Goal: Information Seeking & Learning: Learn about a topic

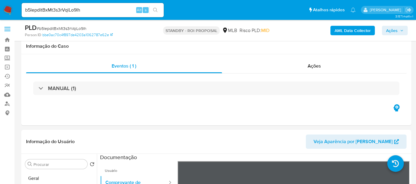
select select "10"
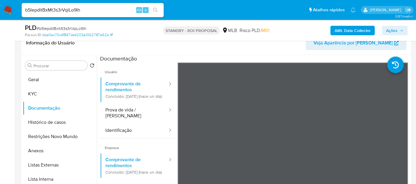
scroll to position [22, 0]
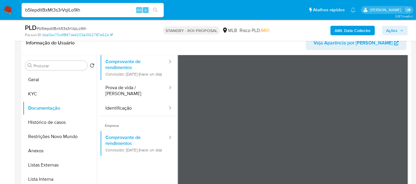
drag, startPoint x: 88, startPoint y: 9, endPoint x: 0, endPoint y: 10, distance: 88.0
click at [0, 10] on nav "Pausado Ver notificaciones b5IepditBxMt3s3rVqiLo9Ih Alt s Atalhos rápidos Presi…" at bounding box center [208, 10] width 416 height 20
paste input "prZh9YvVVxW0atFwsoQn2Bc1"
type input "prZh9YvVVxW0atFwsoQn2Bc1"
click at [156, 7] on button "search-icon" at bounding box center [155, 10] width 12 height 8
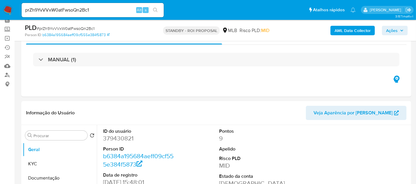
scroll to position [66, 0]
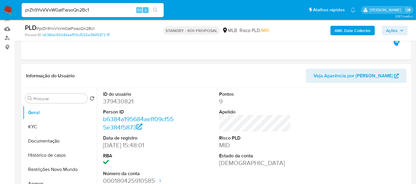
select select "10"
click at [39, 125] on button "KYC" at bounding box center [57, 127] width 69 height 14
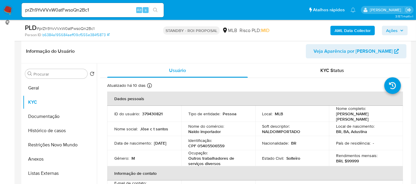
scroll to position [116, 0]
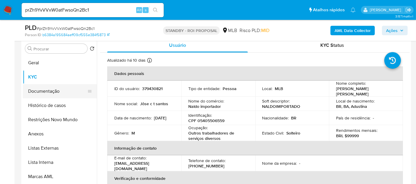
click at [44, 90] on button "Documentação" at bounding box center [57, 91] width 69 height 14
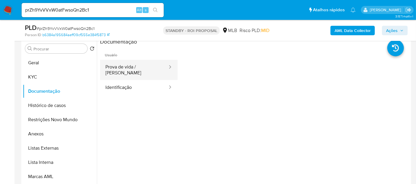
click at [140, 69] on button "Prova de vida / [PERSON_NAME]" at bounding box center [134, 70] width 68 height 20
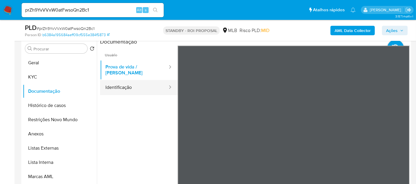
click at [117, 84] on button "Identificação" at bounding box center [134, 87] width 68 height 15
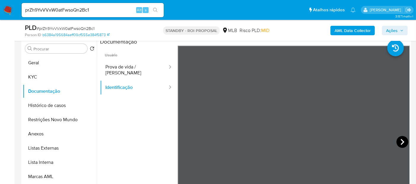
click at [397, 139] on icon at bounding box center [403, 142] width 12 height 12
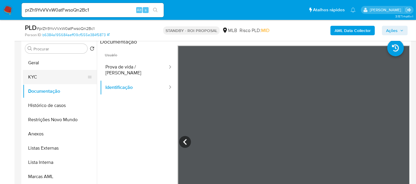
click at [36, 77] on button "KYC" at bounding box center [57, 77] width 69 height 14
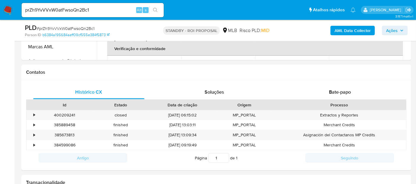
scroll to position [240, 0]
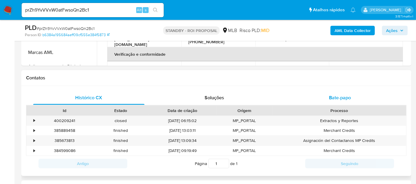
click at [340, 97] on span "Bate-papo" at bounding box center [340, 97] width 22 height 7
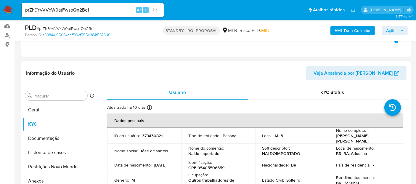
scroll to position [66, 0]
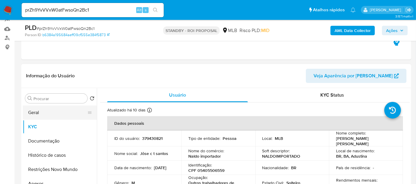
click at [37, 112] on button "Geral" at bounding box center [57, 112] width 69 height 14
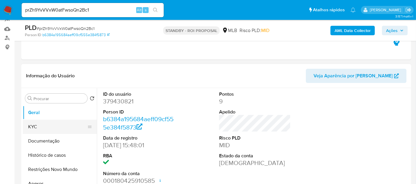
drag, startPoint x: 40, startPoint y: 124, endPoint x: 49, endPoint y: 123, distance: 9.3
click at [40, 124] on button "KYC" at bounding box center [57, 127] width 69 height 14
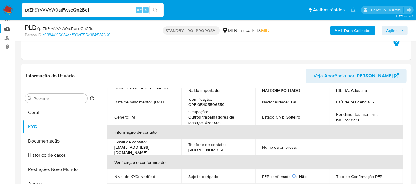
drag, startPoint x: 94, startPoint y: 9, endPoint x: 0, endPoint y: 26, distance: 95.7
paste input "uwzhawpoSpLraXT9tOFPlBnN"
type input "uwzhawpoSpLraXT9tOFPlBnN"
click at [153, 9] on icon "search-icon" at bounding box center [155, 10] width 5 height 5
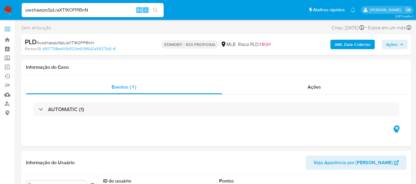
select select "10"
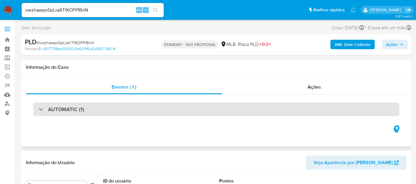
click at [67, 109] on h3 "AUTOMATIC (1)" at bounding box center [66, 109] width 36 height 7
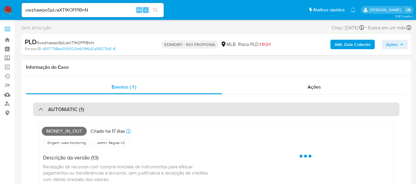
click at [67, 109] on h3 "AUTOMATIC (1)" at bounding box center [66, 109] width 36 height 7
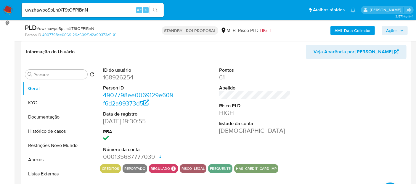
scroll to position [99, 0]
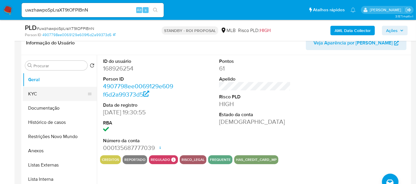
click at [40, 92] on button "KYC" at bounding box center [57, 94] width 69 height 14
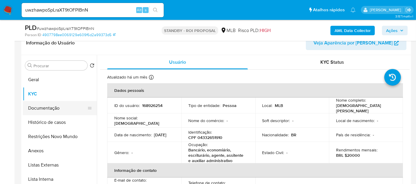
click at [34, 105] on button "Documentação" at bounding box center [57, 108] width 69 height 14
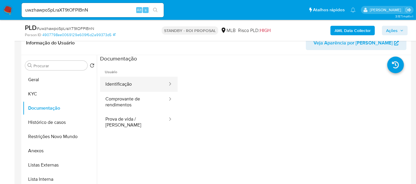
click at [121, 84] on button "Identificação" at bounding box center [134, 84] width 68 height 15
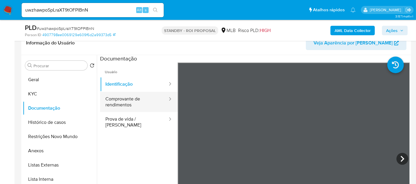
click at [122, 106] on button "Comprovante de rendimentos" at bounding box center [134, 102] width 68 height 20
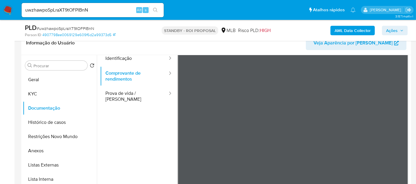
scroll to position [0, 0]
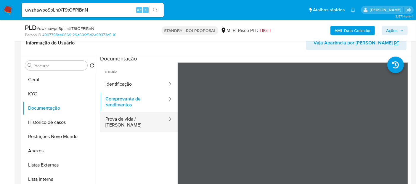
click at [121, 123] on button "Prova de vida / [PERSON_NAME]" at bounding box center [134, 122] width 68 height 20
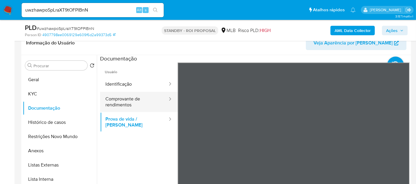
click at [113, 98] on button "Comprovante de rendimentos" at bounding box center [134, 102] width 68 height 20
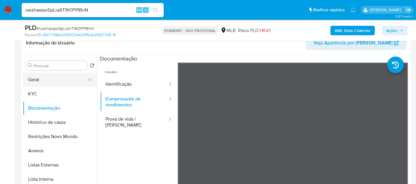
click at [39, 83] on button "Geral" at bounding box center [57, 80] width 69 height 14
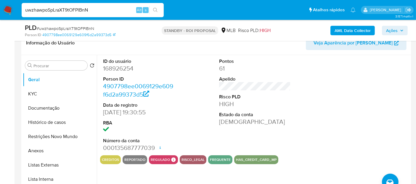
drag, startPoint x: 101, startPoint y: 7, endPoint x: 0, endPoint y: -1, distance: 101.3
paste input "Enbj9ULFnE7L47TWb9ylQNpI"
type input "Enbj9ULFnE7L47TWb9ylQNpI"
click at [155, 7] on button "search-icon" at bounding box center [155, 10] width 12 height 8
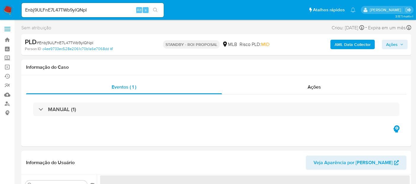
select select "10"
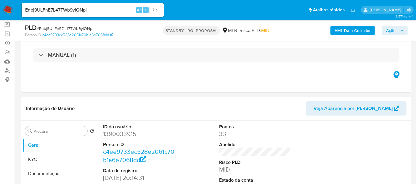
scroll to position [66, 0]
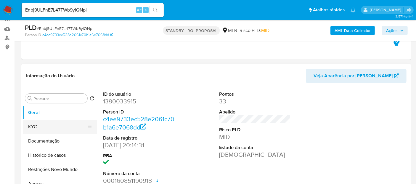
drag, startPoint x: 45, startPoint y: 127, endPoint x: 60, endPoint y: 127, distance: 14.5
click at [46, 127] on button "KYC" at bounding box center [57, 127] width 69 height 14
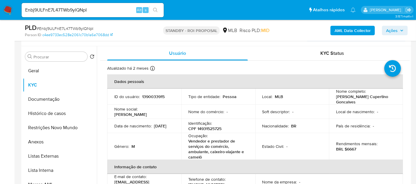
scroll to position [114, 0]
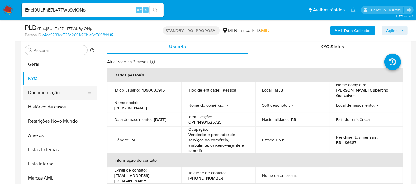
click at [40, 91] on button "Documentação" at bounding box center [57, 93] width 69 height 14
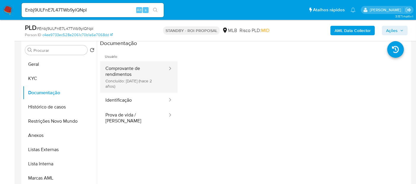
click at [134, 70] on button "Comprovante de rendimentos Concluído: [DATE] (hace 2 años)" at bounding box center [134, 76] width 68 height 31
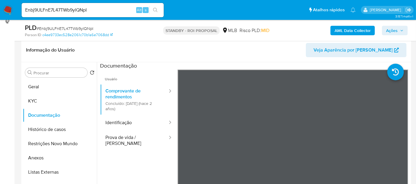
scroll to position [81, 0]
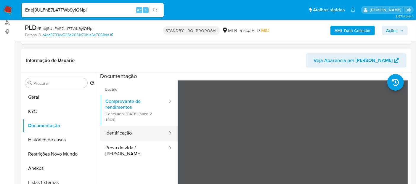
drag, startPoint x: 128, startPoint y: 135, endPoint x: 161, endPoint y: 135, distance: 33.5
click at [130, 135] on button "Identificação" at bounding box center [134, 133] width 68 height 15
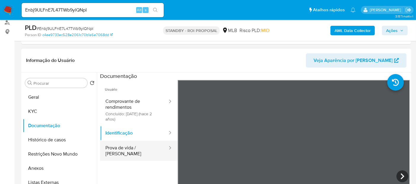
click at [116, 147] on button "Prova de vida / [PERSON_NAME]" at bounding box center [134, 151] width 68 height 20
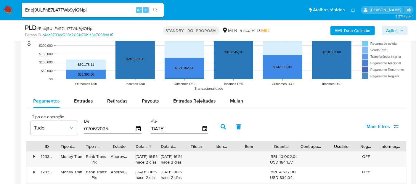
scroll to position [641, 0]
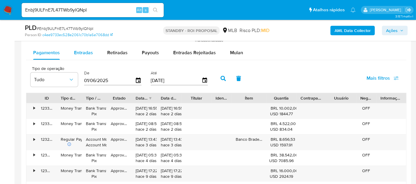
click at [84, 52] on span "Entradas" at bounding box center [83, 52] width 19 height 7
select select "10"
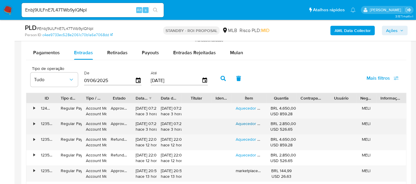
click at [250, 123] on link "Aquecedor De Água A Gás Rinnai E21 Digital Glp Cor Branco" at bounding box center [291, 124] width 111 height 6
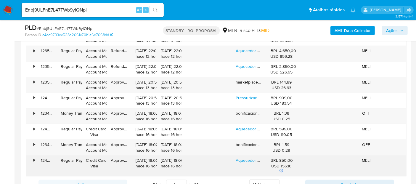
scroll to position [740, 0]
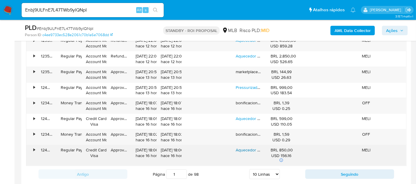
click at [249, 148] on link "Aquecedor Rinnai M07bp 7,5 Litros Baixa Pressão Gás Gn" at bounding box center [289, 150] width 106 height 6
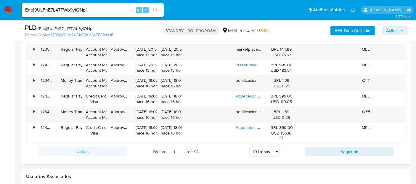
scroll to position [773, 0]
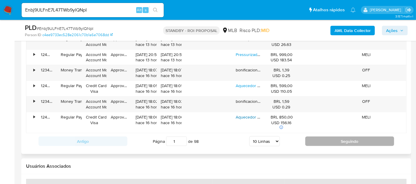
click at [365, 141] on button "Seguindo" at bounding box center [349, 141] width 89 height 9
type input "2"
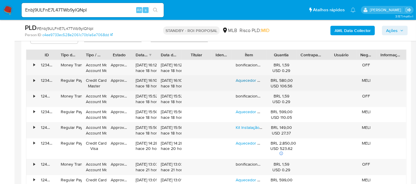
scroll to position [641, 0]
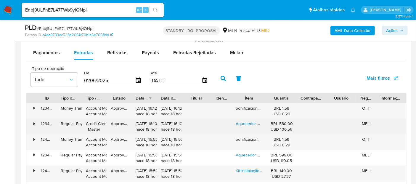
click at [246, 121] on link "Aquecedor A Gás Mecânico Rheem 7l Sensor De Fluxo Gn" at bounding box center [290, 124] width 108 height 6
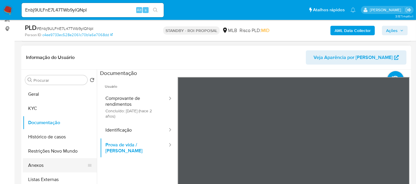
scroll to position [81, 0]
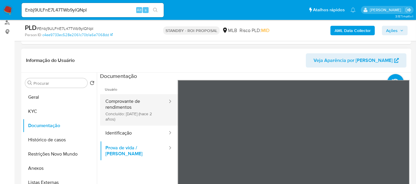
click at [127, 101] on button "Comprovante de rendimentos Concluído: [DATE] (hace 2 años)" at bounding box center [134, 109] width 68 height 31
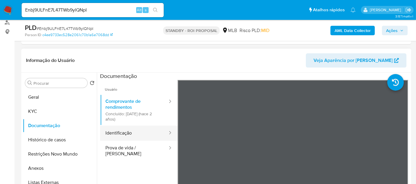
click at [121, 133] on button "Identificação" at bounding box center [134, 133] width 68 height 15
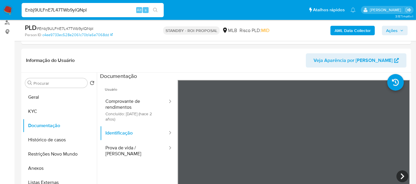
drag, startPoint x: 100, startPoint y: 9, endPoint x: 0, endPoint y: 5, distance: 99.9
click at [0, 5] on nav "Pausado Ver notificaciones Enbj9ULFnE7L47TWb9ylQNpI Alt s Atalhos rápidos Presi…" at bounding box center [208, 10] width 416 height 20
paste input "xgIutgq0pxk2D4bPL9FSCA7c"
type input "xgIutgq0pxk2D4bPL9FSCA7c"
click at [155, 9] on icon "search-icon" at bounding box center [155, 10] width 5 height 5
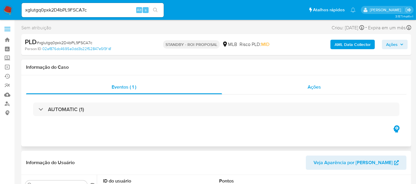
select select "10"
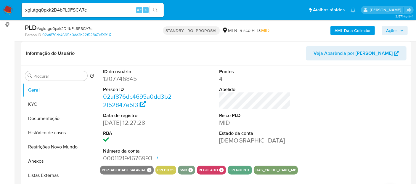
scroll to position [99, 0]
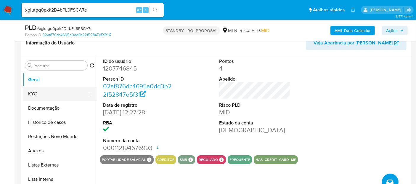
click at [42, 93] on button "KYC" at bounding box center [57, 94] width 69 height 14
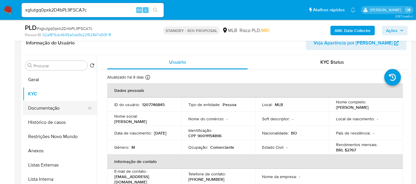
drag, startPoint x: 43, startPoint y: 105, endPoint x: 67, endPoint y: 103, distance: 24.1
click at [44, 105] on button "Documentação" at bounding box center [57, 108] width 69 height 14
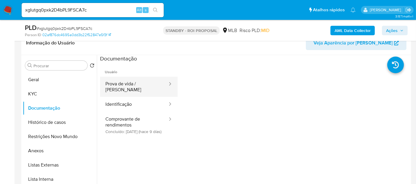
click at [139, 81] on button "Prova de vida / [PERSON_NAME]" at bounding box center [134, 87] width 68 height 20
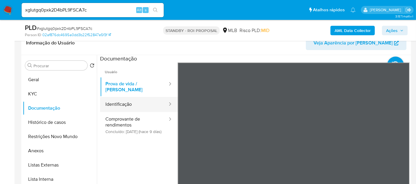
click at [121, 97] on button "Identificação" at bounding box center [134, 104] width 68 height 15
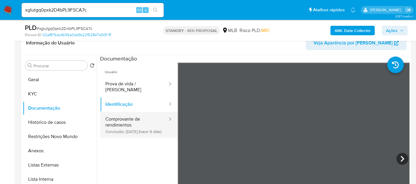
click at [124, 119] on button "Comprovante de rendimentos Concluído: [DATE] (hace 9 días)" at bounding box center [134, 125] width 68 height 26
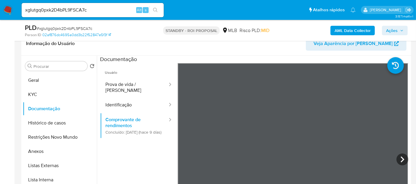
scroll to position [123, 0]
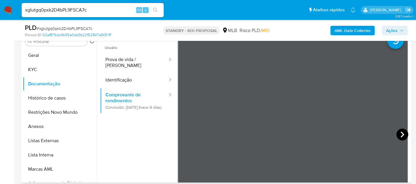
click at [399, 135] on icon at bounding box center [403, 135] width 12 height 12
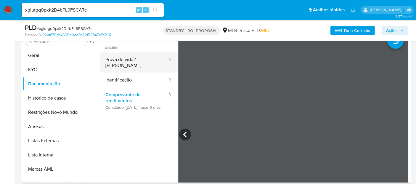
click at [127, 60] on button "Prova de vida / [PERSON_NAME]" at bounding box center [134, 62] width 68 height 20
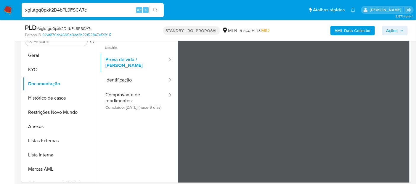
drag, startPoint x: 99, startPoint y: 11, endPoint x: 0, endPoint y: 19, distance: 99.0
click at [0, 19] on nav "Pausado Ver notificaciones xgIutgq0pxk2D4bPL9FSCA7c Alt s Atalhos rápidos Presi…" at bounding box center [208, 10] width 416 height 20
click at [62, 10] on input at bounding box center [93, 10] width 142 height 8
paste input "wblBPNIlATZGT8DcQDhg8pay"
type input "wblBPNIlATZGT8DcQDhg8pay"
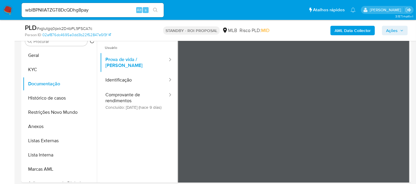
click at [156, 9] on icon "search-icon" at bounding box center [155, 10] width 5 height 5
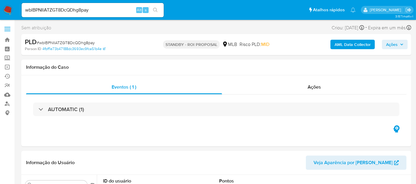
select select "10"
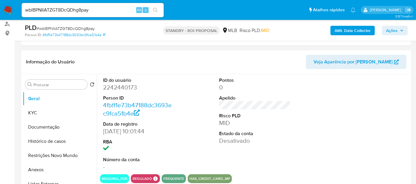
scroll to position [99, 0]
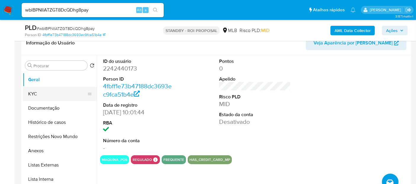
click at [36, 93] on button "KYC" at bounding box center [57, 94] width 69 height 14
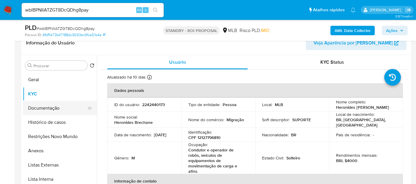
click at [45, 106] on button "Documentação" at bounding box center [57, 108] width 69 height 14
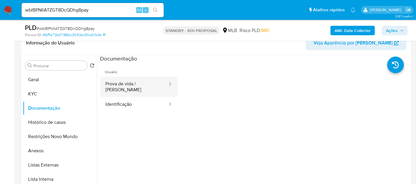
click at [138, 84] on button "Prova de vida / [PERSON_NAME]" at bounding box center [134, 87] width 68 height 20
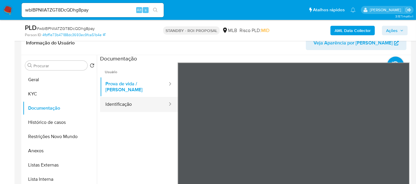
click at [127, 100] on button "Identificação" at bounding box center [134, 104] width 68 height 15
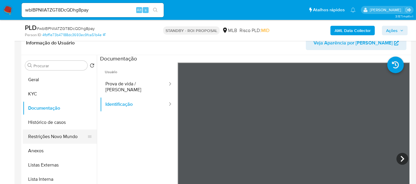
click at [44, 137] on button "Restrições Novo Mundo" at bounding box center [57, 136] width 69 height 14
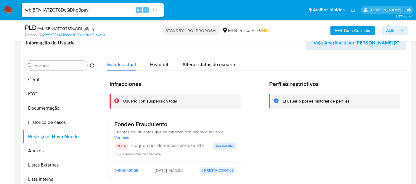
click at [220, 148] on span "Ver detalle" at bounding box center [224, 146] width 17 height 6
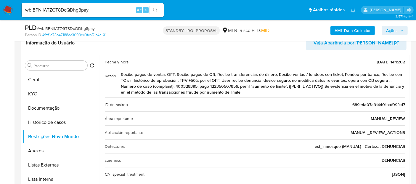
scroll to position [50, 0]
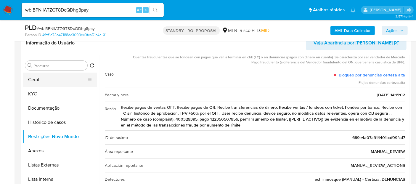
drag, startPoint x: 40, startPoint y: 79, endPoint x: 67, endPoint y: 82, distance: 27.7
click at [40, 79] on button "Geral" at bounding box center [57, 80] width 69 height 14
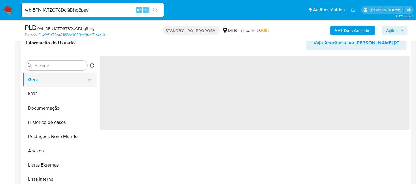
scroll to position [0, 0]
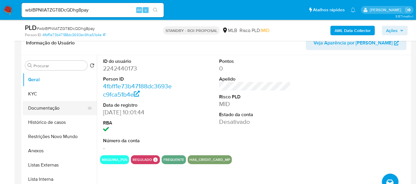
drag, startPoint x: 45, startPoint y: 105, endPoint x: 93, endPoint y: 112, distance: 49.1
click at [45, 104] on button "Documentação" at bounding box center [57, 108] width 69 height 14
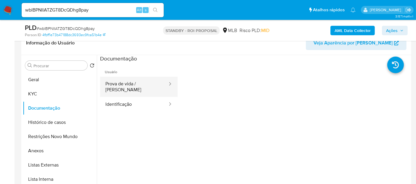
click at [130, 86] on button "Prova de vida / [PERSON_NAME]" at bounding box center [134, 87] width 68 height 20
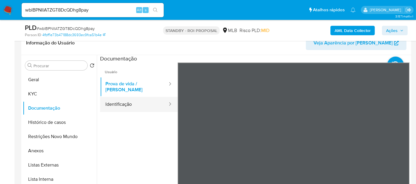
click at [107, 102] on button "Identificação" at bounding box center [134, 104] width 68 height 15
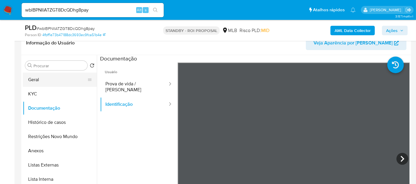
drag, startPoint x: 40, startPoint y: 80, endPoint x: 66, endPoint y: 82, distance: 25.6
click at [40, 79] on button "Geral" at bounding box center [57, 80] width 69 height 14
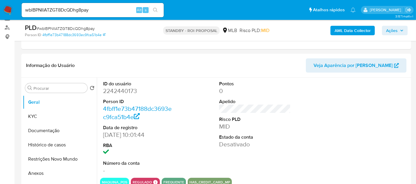
scroll to position [66, 0]
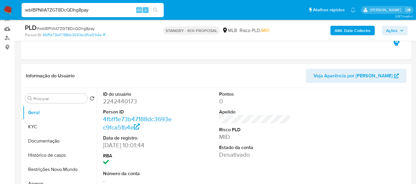
drag, startPoint x: 96, startPoint y: 9, endPoint x: 0, endPoint y: 14, distance: 95.8
click at [0, 14] on nav "Pausado Ver notificaciones wblBPNIlATZGT8DcQDhg8pay Alt s Atalhos rápidos Presi…" at bounding box center [208, 10] width 416 height 20
paste input "RbYHliQYl2CUfUosaOTmwsuc"
type input "RbYHliQYl2CUfUosaOTmwsuc"
click at [156, 9] on icon "search-icon" at bounding box center [155, 10] width 5 height 5
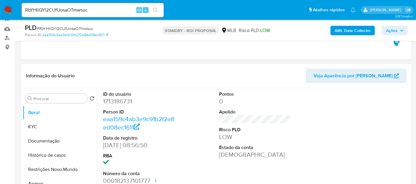
select select "10"
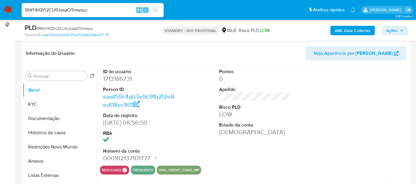
scroll to position [99, 0]
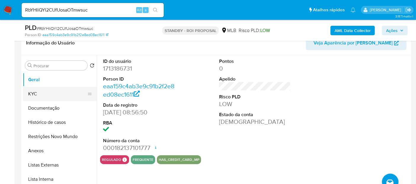
click at [37, 93] on button "KYC" at bounding box center [57, 94] width 69 height 14
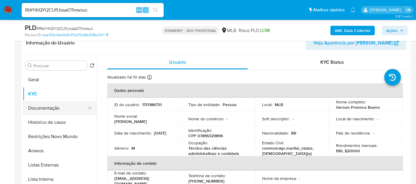
click at [42, 108] on button "Documentação" at bounding box center [57, 108] width 69 height 14
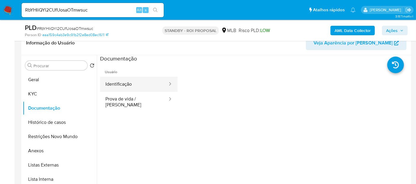
click at [139, 84] on button "Identificação" at bounding box center [134, 84] width 68 height 15
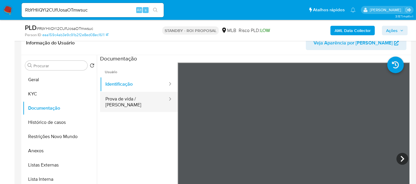
click at [125, 100] on button "Prova de vida / [PERSON_NAME]" at bounding box center [134, 102] width 68 height 20
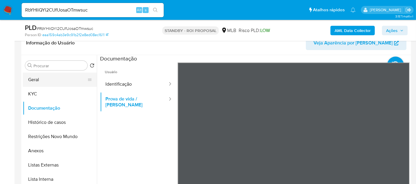
click at [36, 81] on button "Geral" at bounding box center [57, 80] width 69 height 14
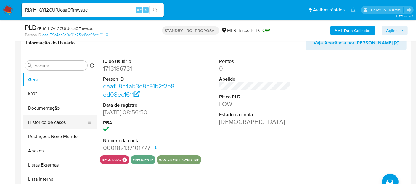
drag, startPoint x: 51, startPoint y: 120, endPoint x: 73, endPoint y: 121, distance: 21.7
click at [51, 121] on button "Histórico de casos" at bounding box center [57, 122] width 69 height 14
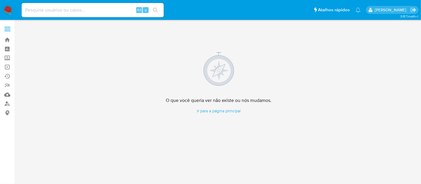
click at [80, 12] on input at bounding box center [93, 10] width 142 height 8
paste input "04274933741"
type input "04274933741"
click at [156, 9] on icon "search-icon" at bounding box center [155, 10] width 4 height 4
click at [8, 103] on link "Localizador de pessoas" at bounding box center [35, 103] width 71 height 9
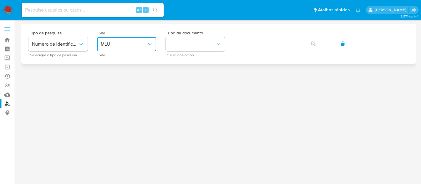
click at [150, 43] on icon "site_id" at bounding box center [150, 44] width 6 height 6
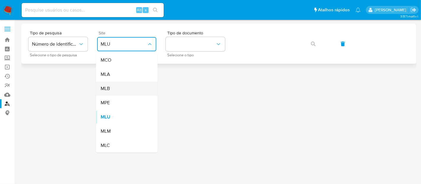
click at [107, 87] on span "MLB" at bounding box center [105, 89] width 9 height 6
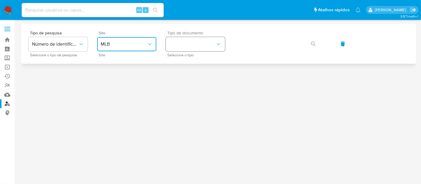
click at [222, 41] on button "identificationType" at bounding box center [195, 44] width 59 height 14
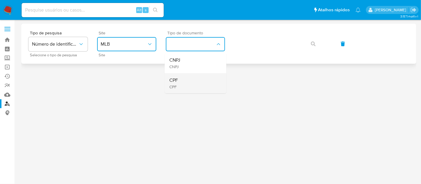
click at [179, 80] on div "CPF CPF" at bounding box center [193, 83] width 49 height 20
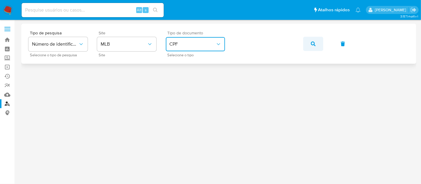
click at [313, 43] on icon "button" at bounding box center [313, 43] width 5 height 5
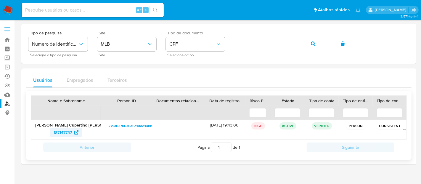
click at [58, 130] on span "187147737" at bounding box center [63, 132] width 18 height 9
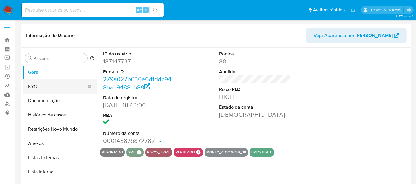
select select "10"
click at [37, 85] on button "KYC" at bounding box center [57, 86] width 69 height 14
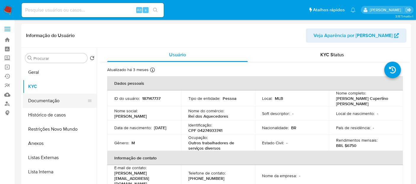
click at [49, 101] on button "Documentação" at bounding box center [57, 101] width 69 height 14
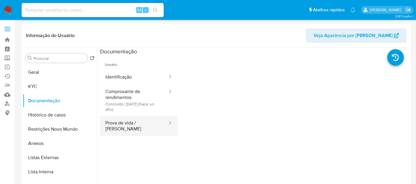
click at [125, 124] on button "Prova de vida / [PERSON_NAME]" at bounding box center [134, 126] width 68 height 20
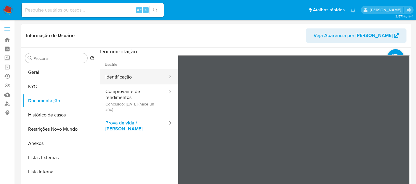
click at [122, 74] on button "Identificação" at bounding box center [134, 76] width 68 height 15
